Goal: Transaction & Acquisition: Purchase product/service

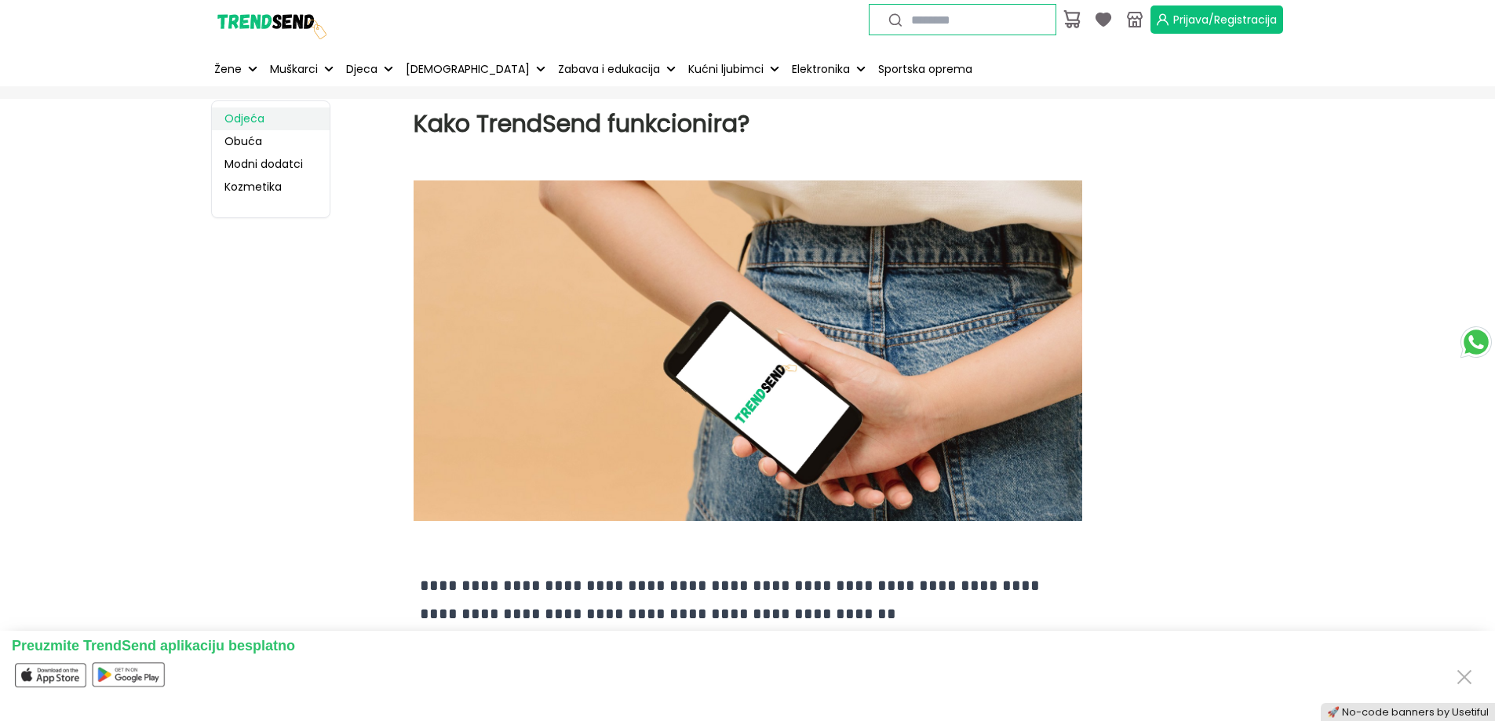
click at [247, 114] on link "Odjeća" at bounding box center [271, 119] width 118 height 23
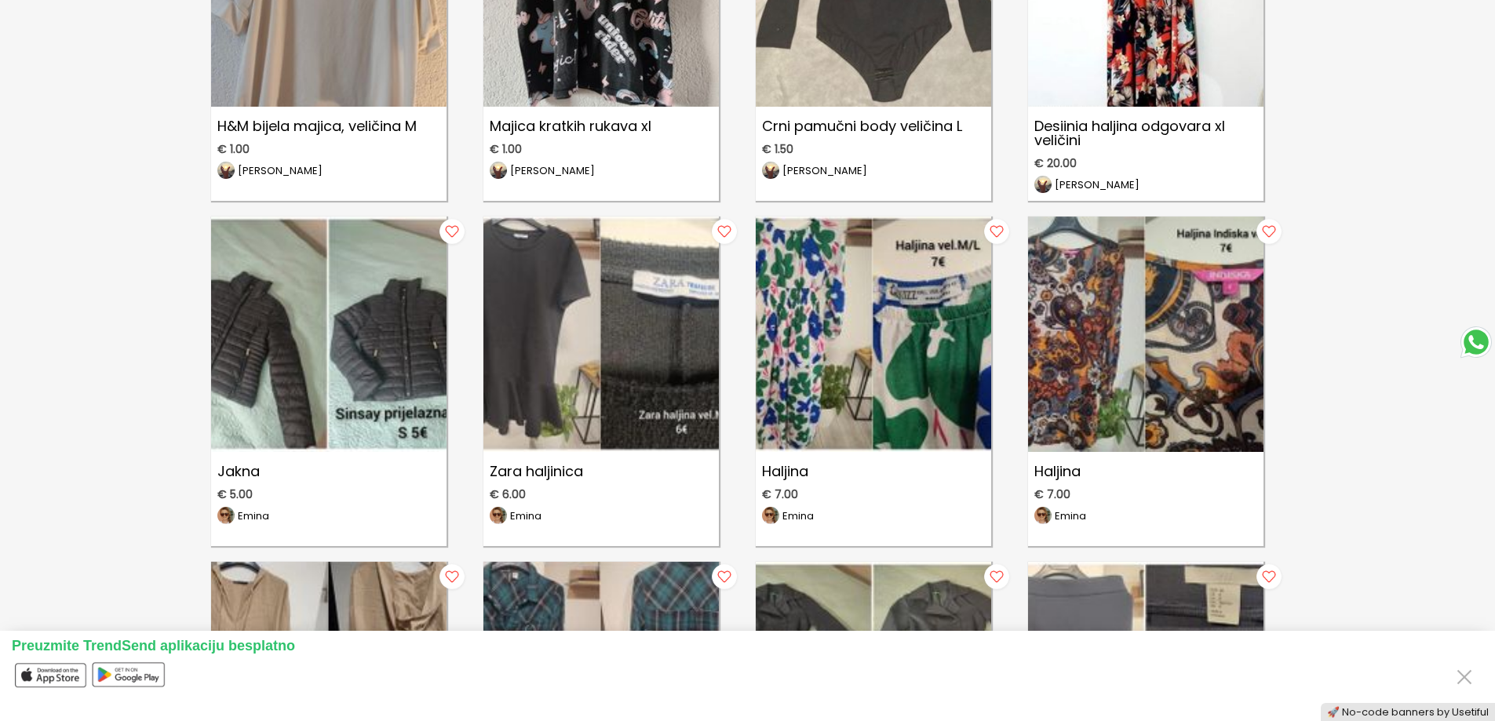
scroll to position [785, 0]
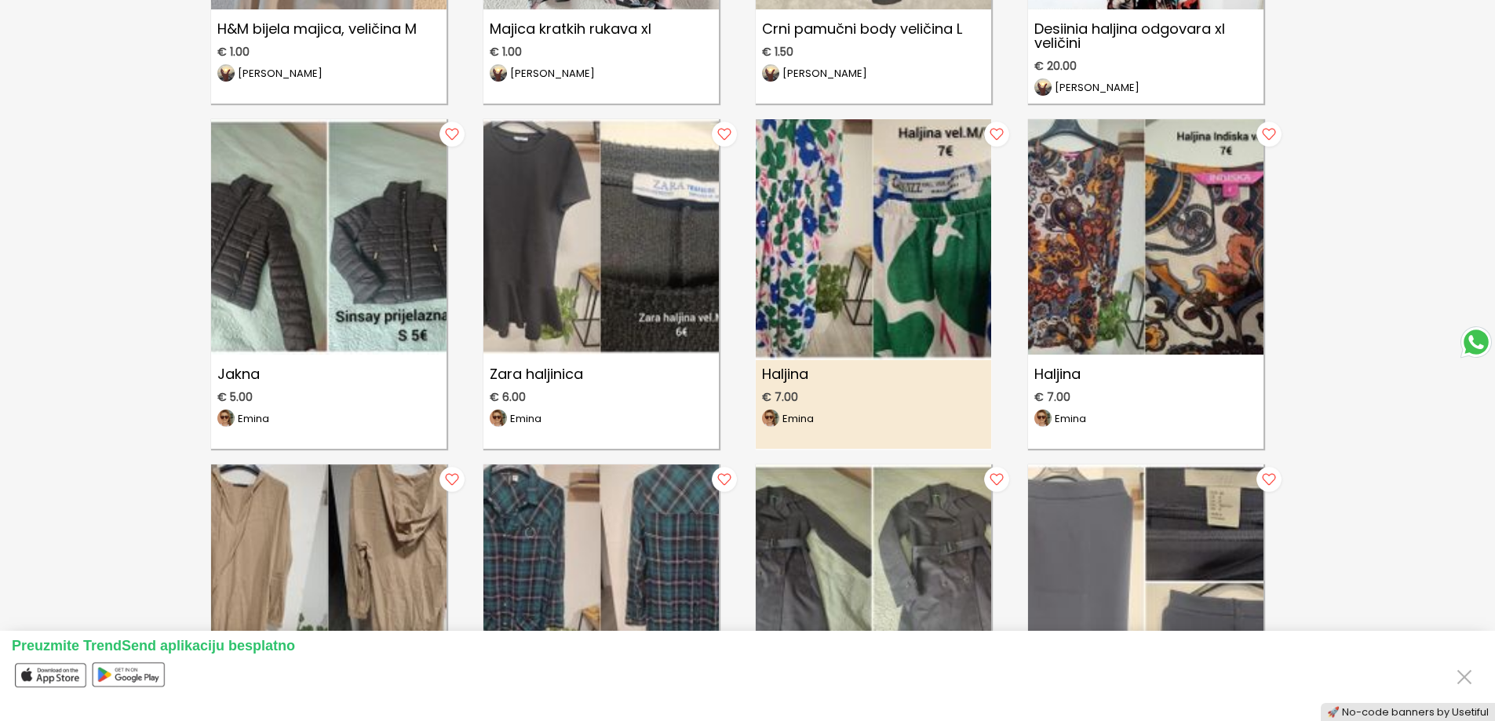
click at [912, 271] on img at bounding box center [873, 230] width 259 height 259
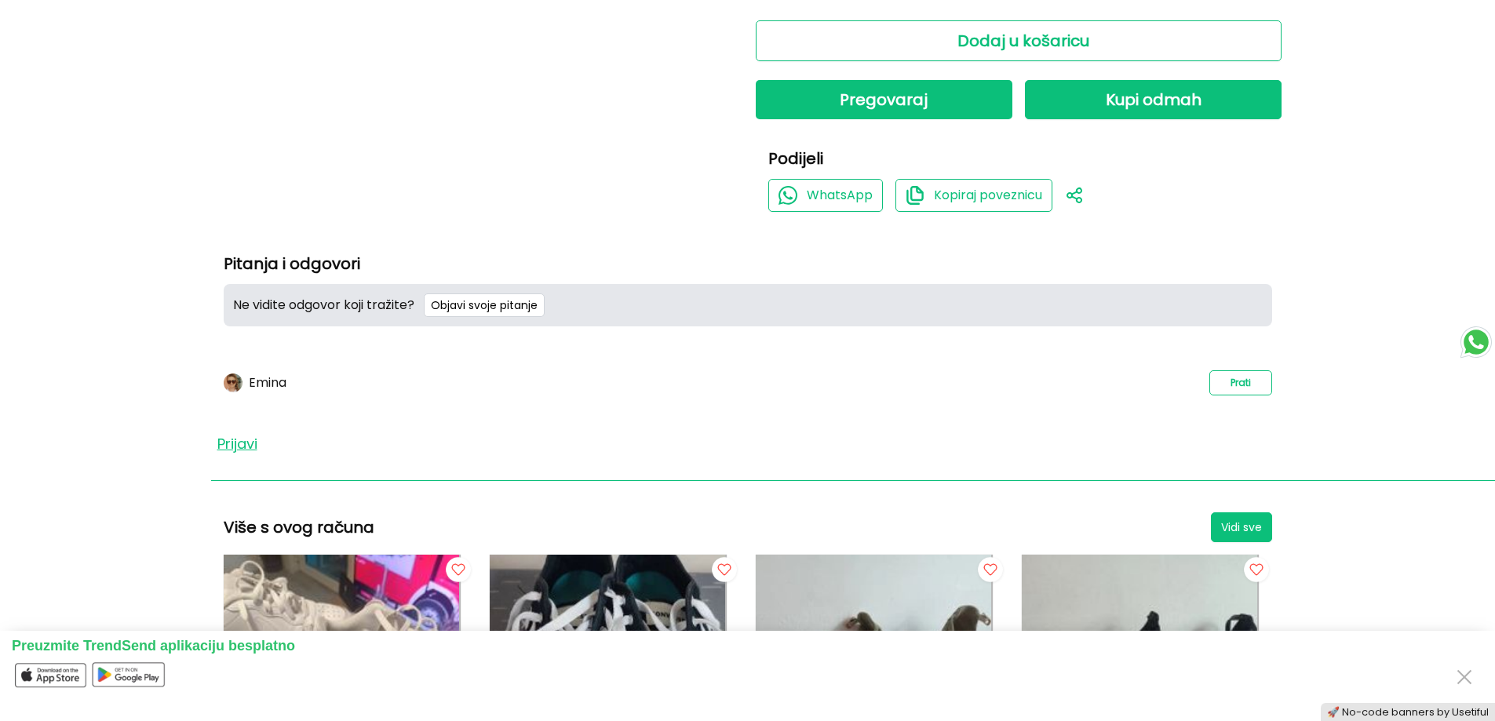
scroll to position [549, 0]
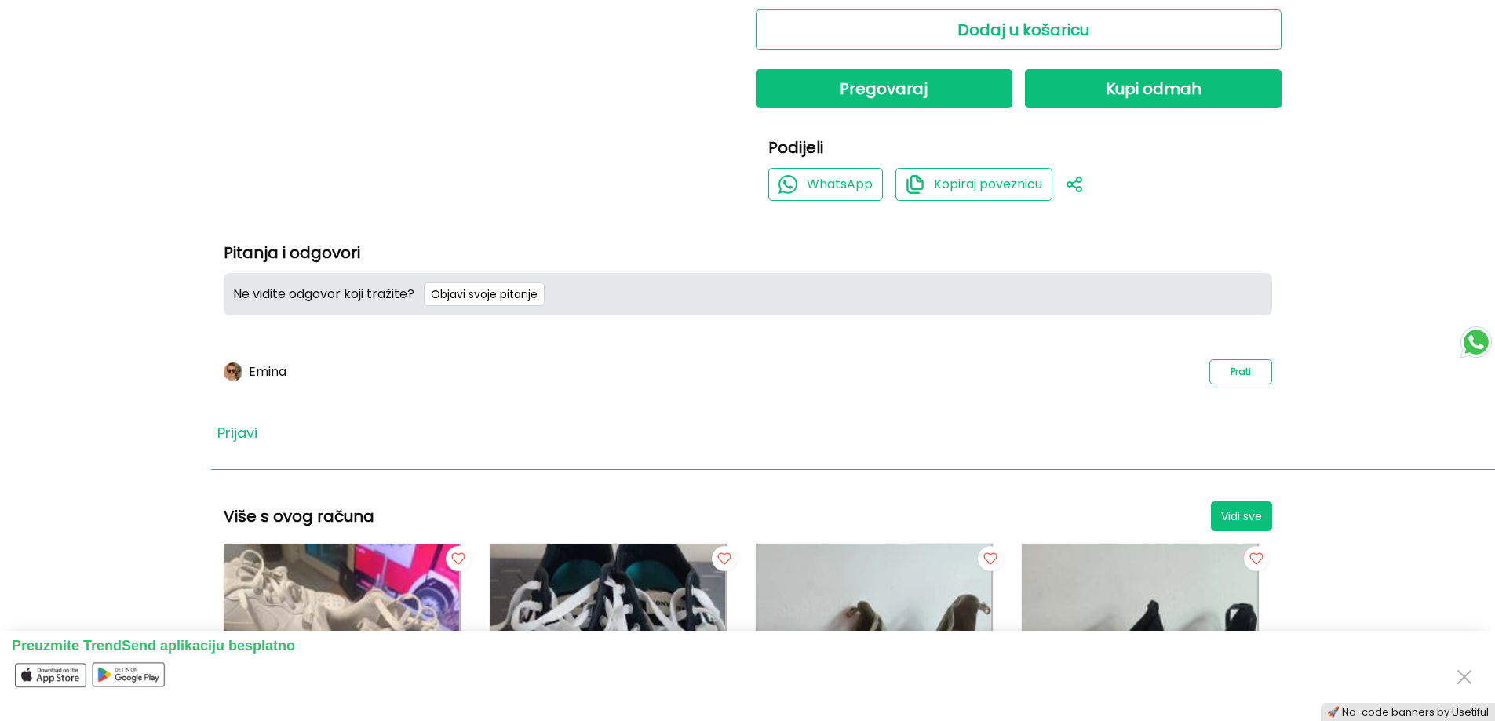
click at [283, 370] on p "Emina" at bounding box center [268, 372] width 38 height 14
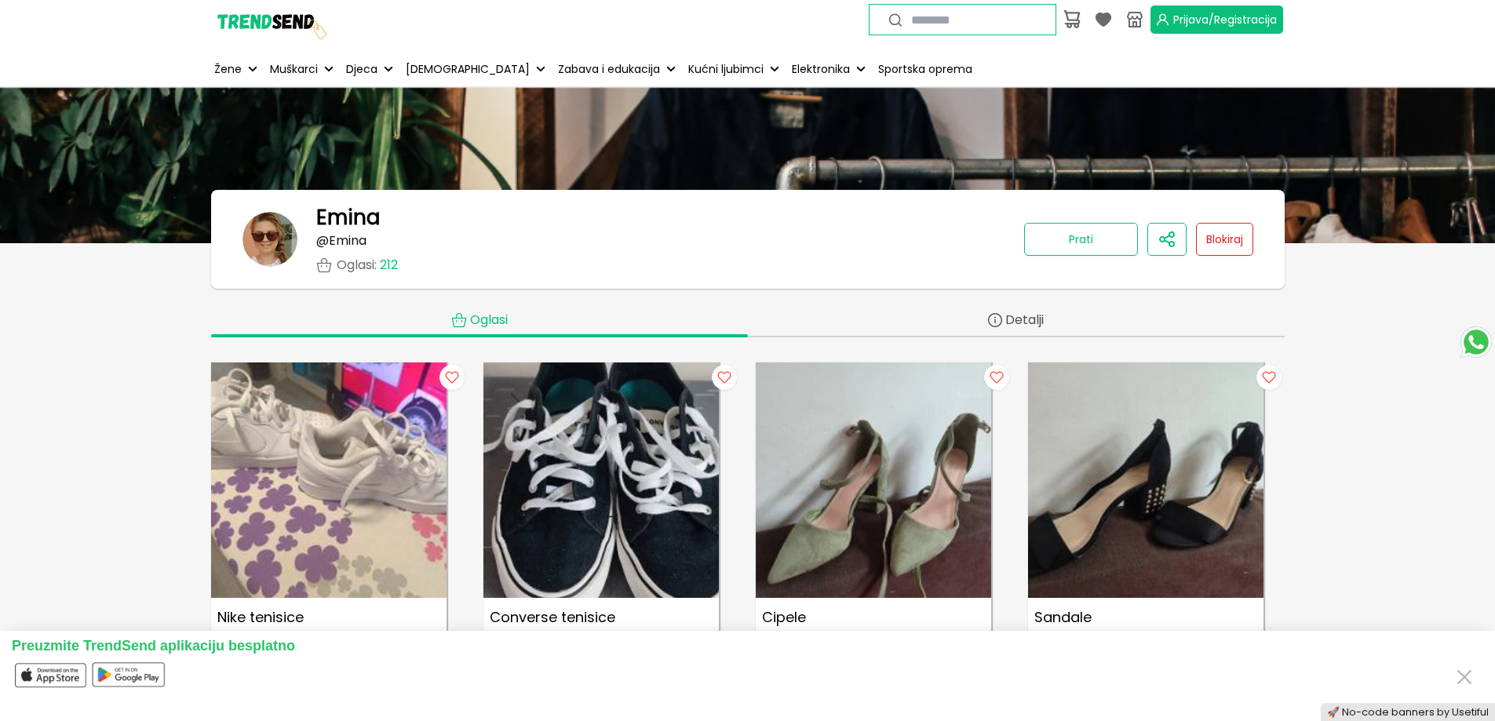
click at [390, 259] on span "212" at bounding box center [389, 265] width 18 height 18
click at [355, 267] on p "Oglasi : 212" at bounding box center [367, 265] width 61 height 14
click at [282, 232] on img at bounding box center [269, 239] width 55 height 55
click at [350, 221] on h1 "Emina" at bounding box center [348, 218] width 64 height 24
click at [363, 245] on p "@ Emina" at bounding box center [341, 241] width 50 height 14
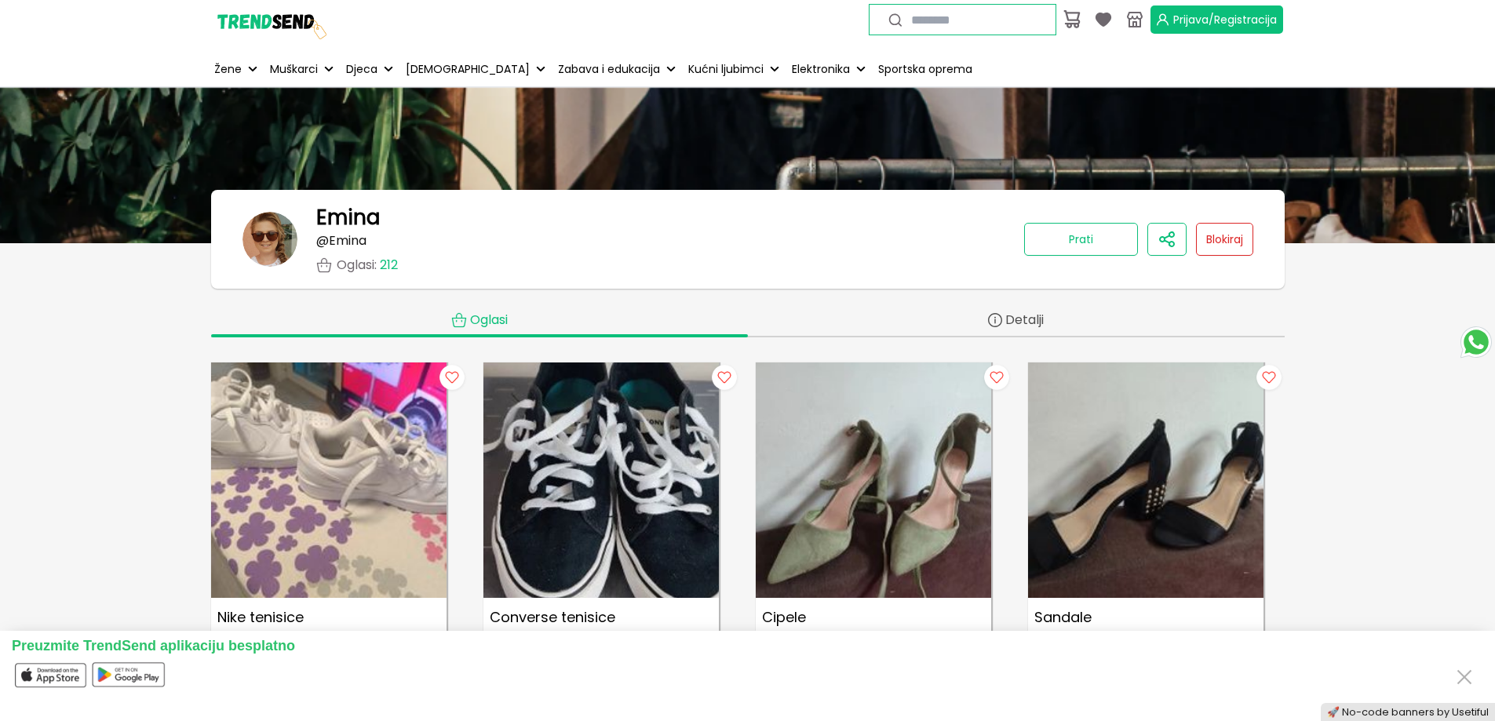
click at [458, 241] on div "Emina @ [PERSON_NAME] : [GEOGRAPHIC_DATA][PERSON_NAME]" at bounding box center [747, 239] width 1011 height 67
click at [244, 24] on img at bounding box center [270, 20] width 118 height 118
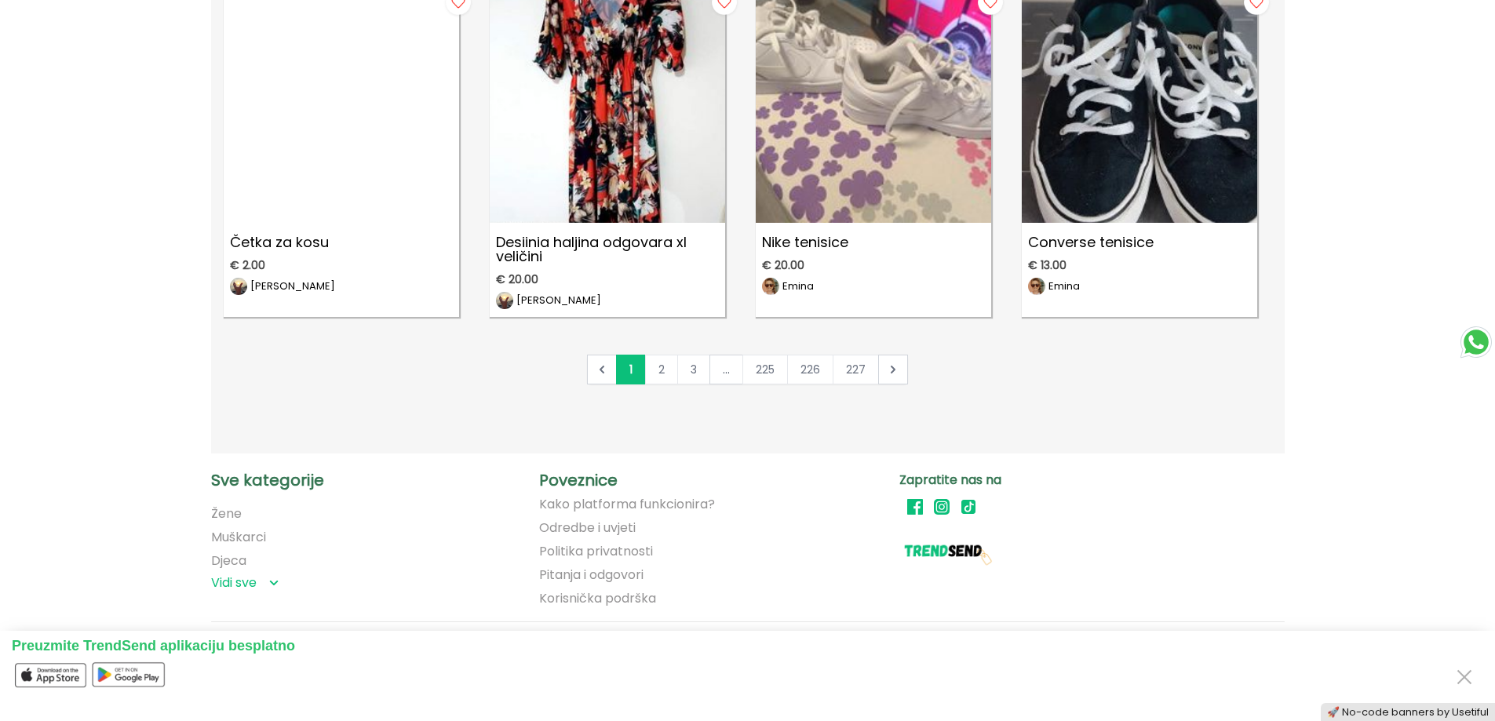
scroll to position [8547, 0]
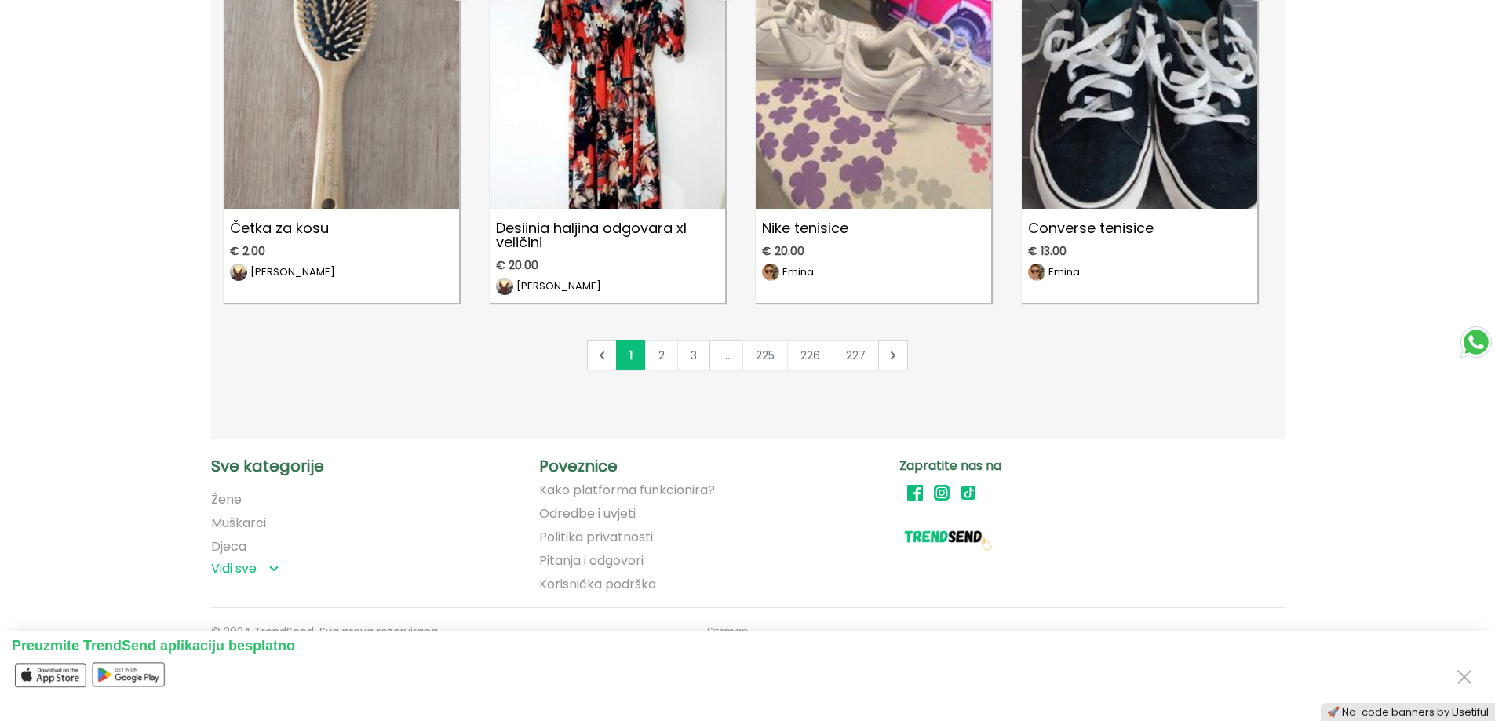
click at [646, 485] on link "Kako platforma funkcionira?" at bounding box center [627, 490] width 176 height 14
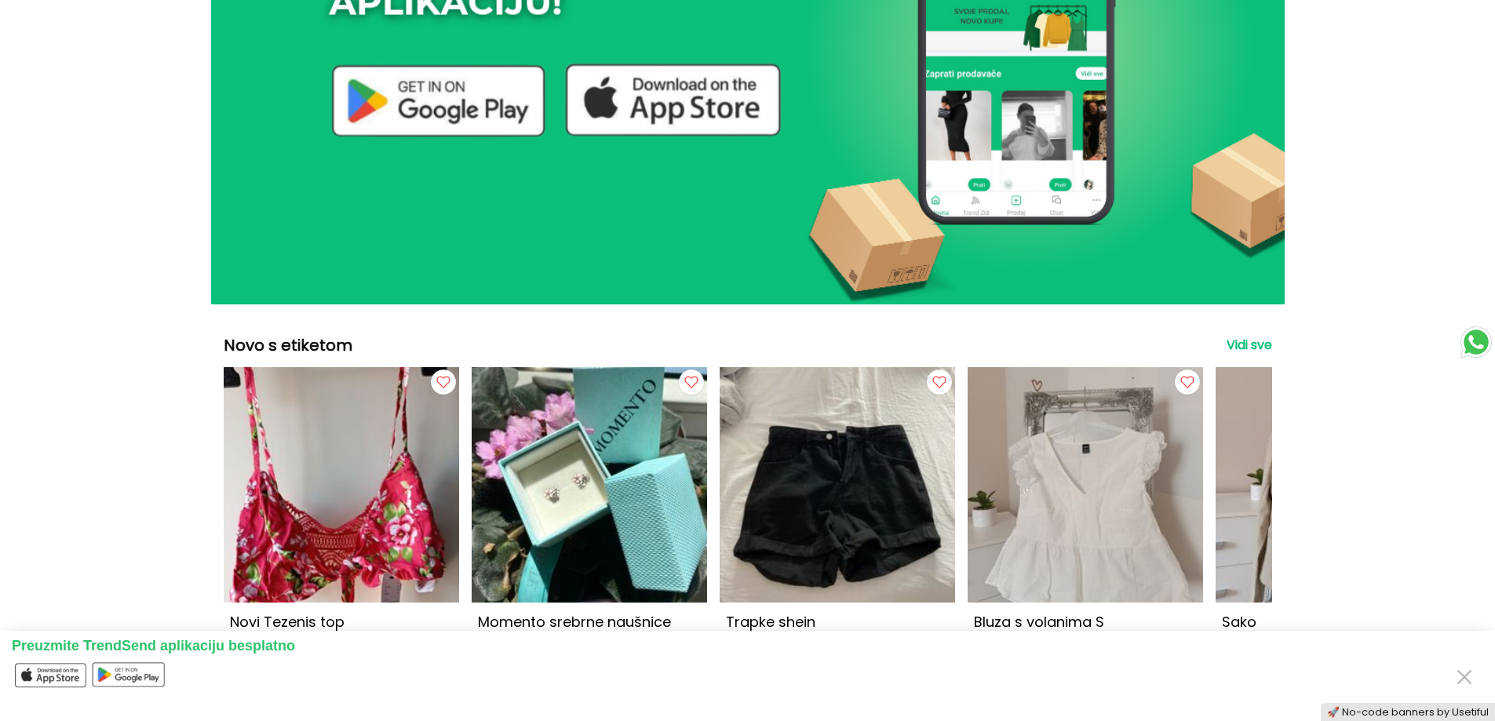
scroll to position [0, 0]
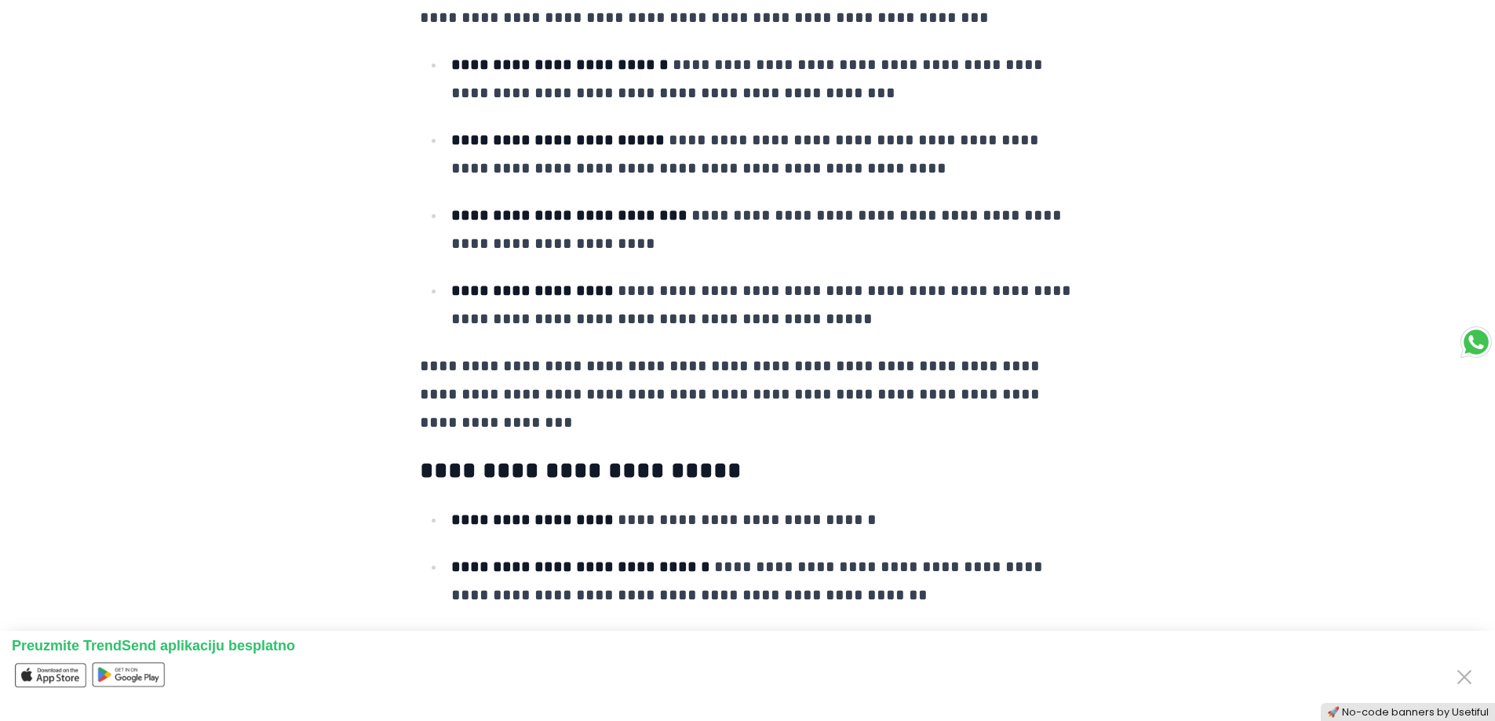
scroll to position [2590, 0]
